Goal: Navigation & Orientation: Find specific page/section

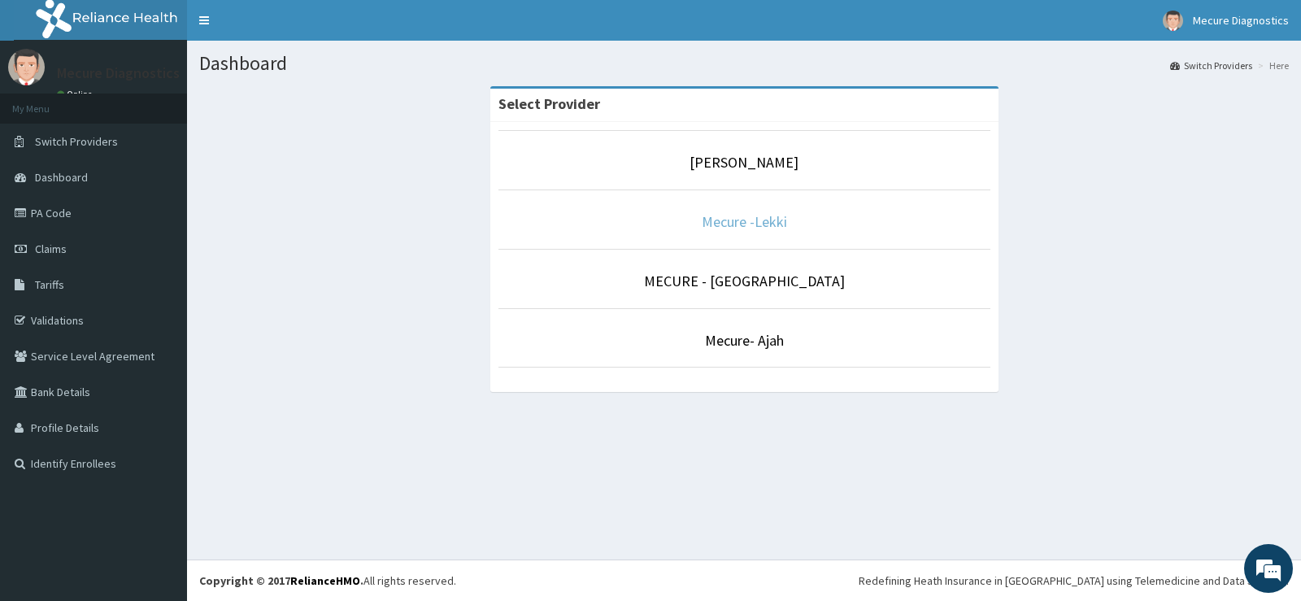
click at [737, 228] on link "Mecure -Lekki" at bounding box center [744, 221] width 85 height 19
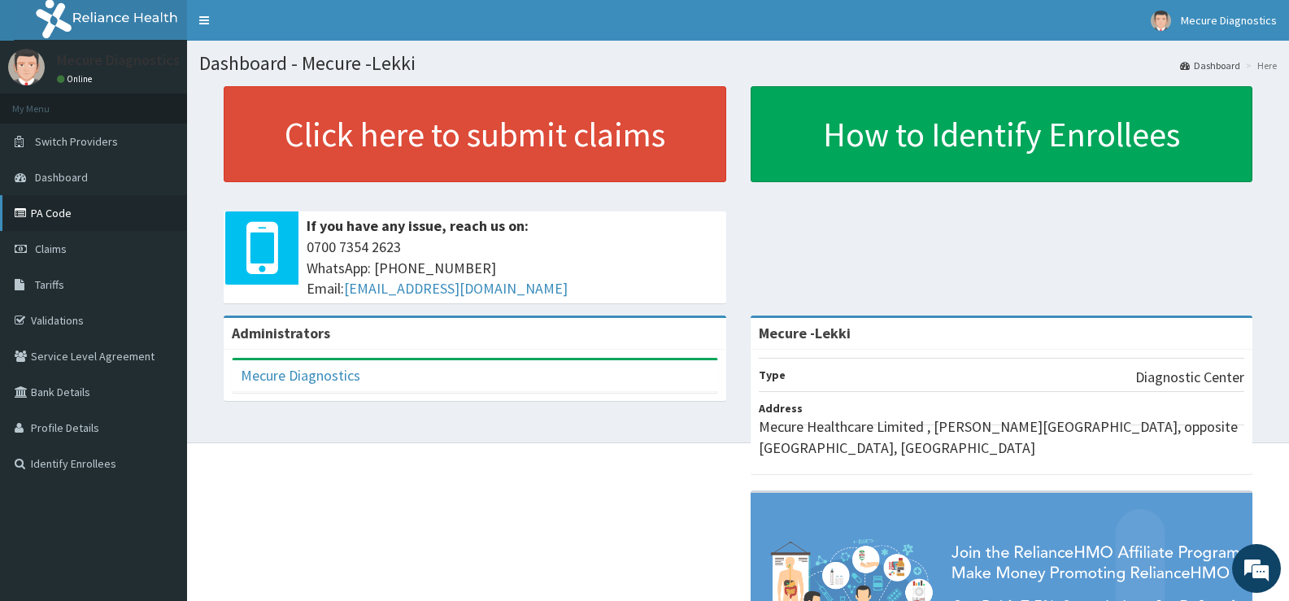
click at [59, 216] on link "PA Code" at bounding box center [93, 213] width 187 height 36
